Goal: Transaction & Acquisition: Book appointment/travel/reservation

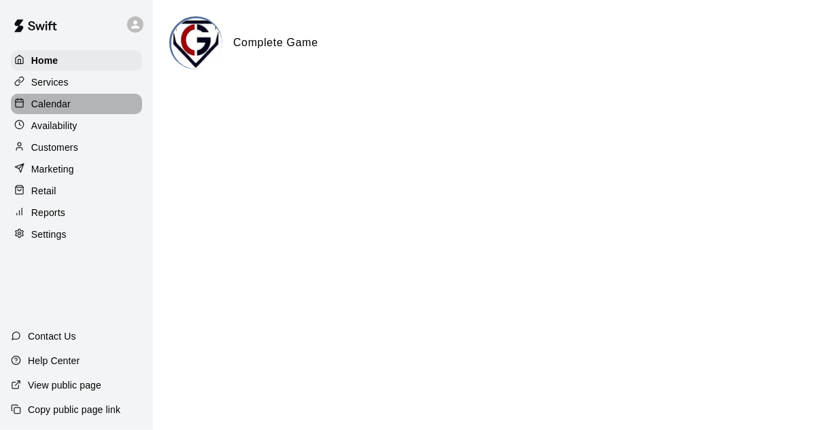
click at [68, 114] on div "Calendar" at bounding box center [76, 104] width 131 height 20
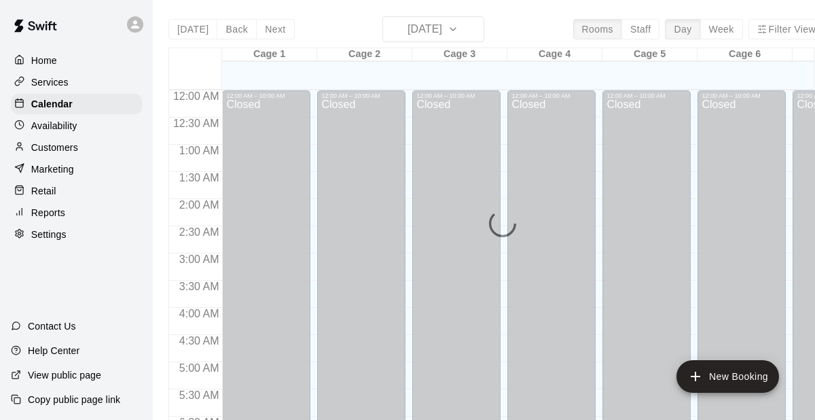
scroll to position [730, 0]
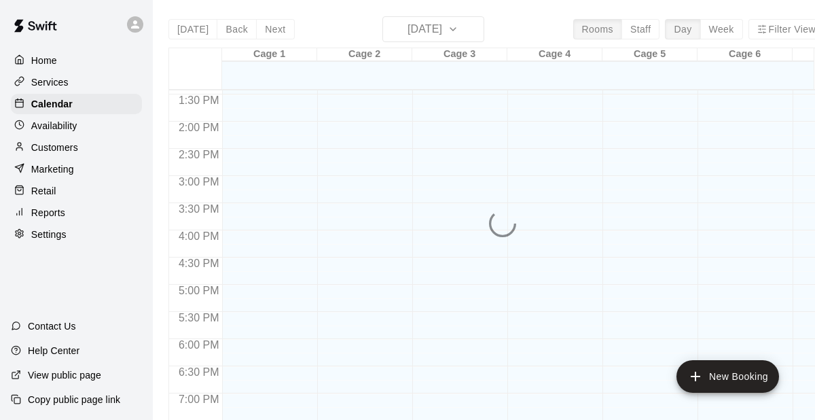
click at [450, 31] on div "[DATE] Back [DATE][DATE] Rooms Staff Day Week Filter View Cage 1 16 Tue Cage 2 …" at bounding box center [497, 226] width 656 height 420
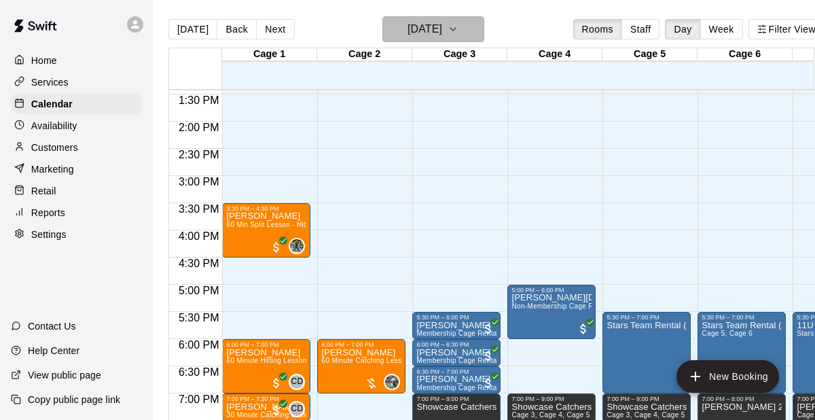
click at [459, 32] on icon "button" at bounding box center [453, 29] width 11 height 16
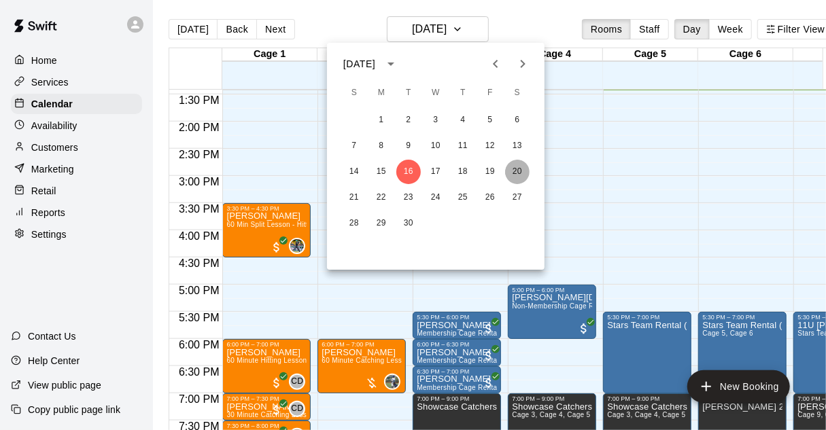
click at [518, 168] on button "20" at bounding box center [517, 172] width 24 height 24
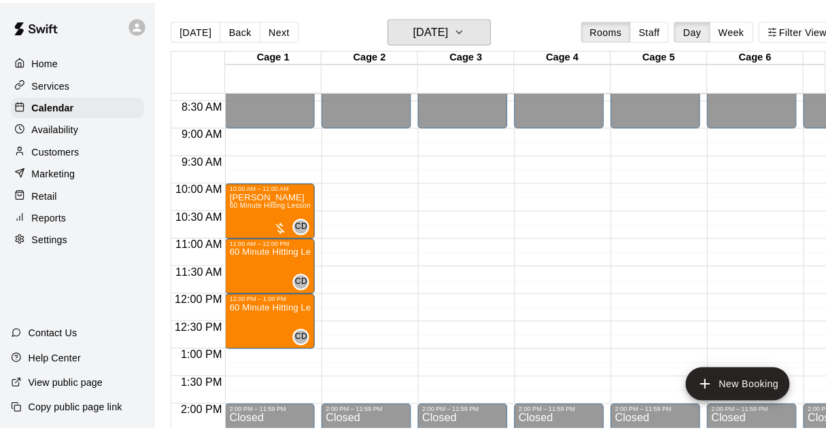
scroll to position [459, 0]
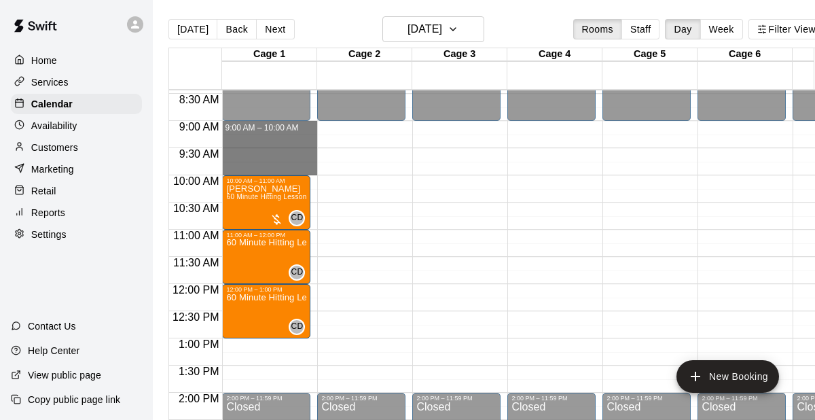
drag, startPoint x: 264, startPoint y: 124, endPoint x: 265, endPoint y: 164, distance: 40.1
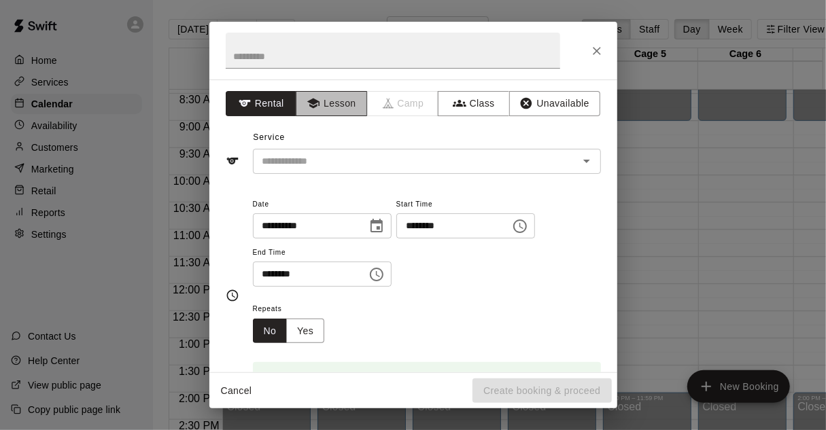
click at [334, 102] on button "Lesson" at bounding box center [331, 103] width 71 height 25
click at [336, 161] on input "text" at bounding box center [407, 161] width 300 height 17
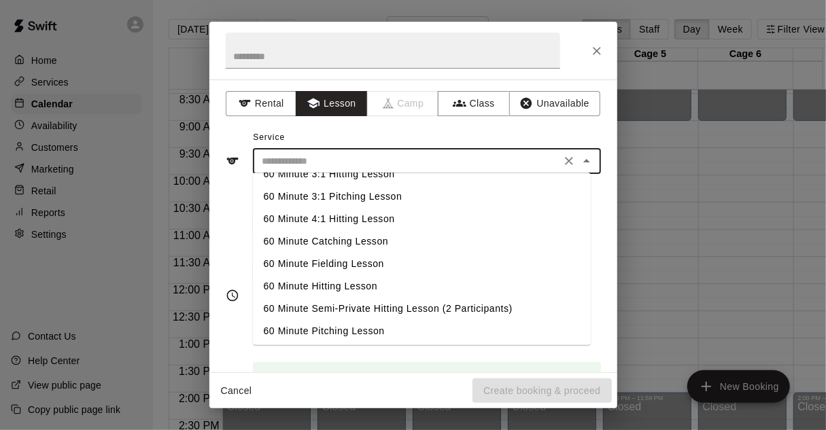
scroll to position [133, 0]
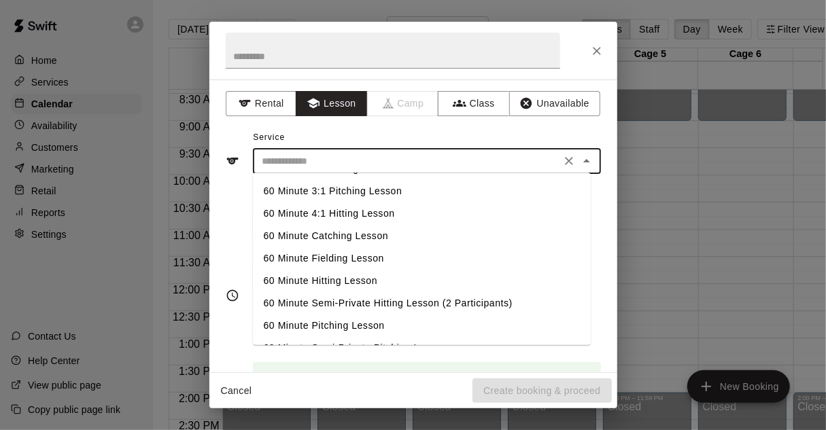
click at [349, 281] on li "60 Minute Hitting Lesson" at bounding box center [422, 281] width 338 height 22
type input "**********"
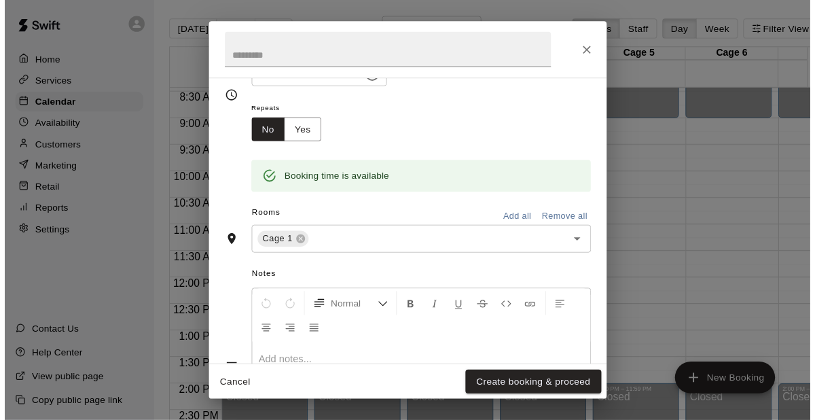
scroll to position [302, 0]
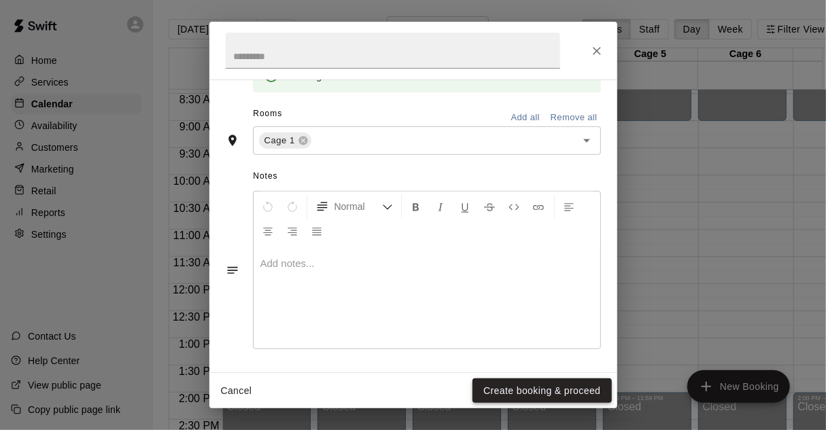
click at [552, 392] on button "Create booking & proceed" at bounding box center [541, 390] width 139 height 25
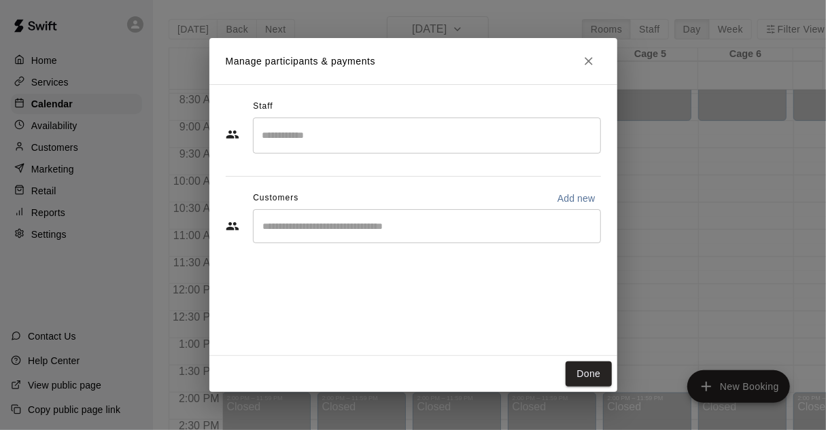
click at [380, 149] on div "​" at bounding box center [427, 136] width 348 height 36
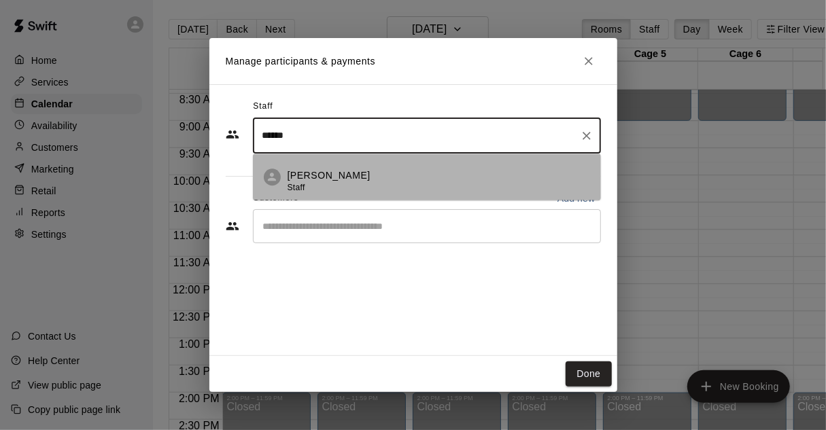
click at [321, 176] on p "[PERSON_NAME]" at bounding box center [328, 176] width 83 height 14
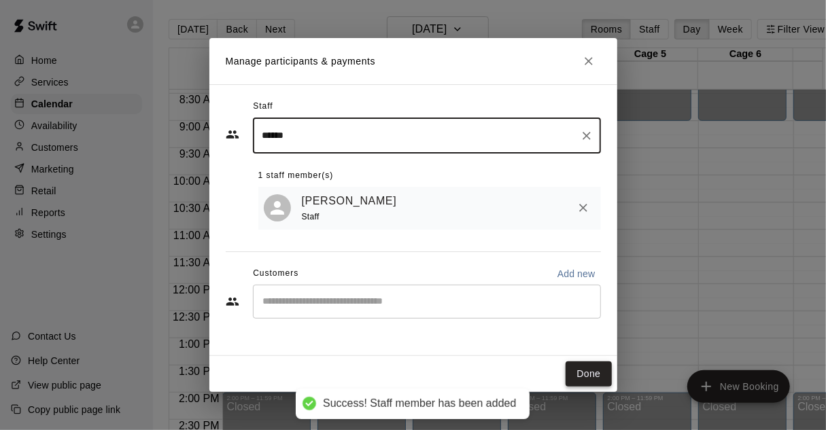
type input "******"
click at [588, 366] on button "Done" at bounding box center [588, 373] width 46 height 25
